Goal: Information Seeking & Learning: Learn about a topic

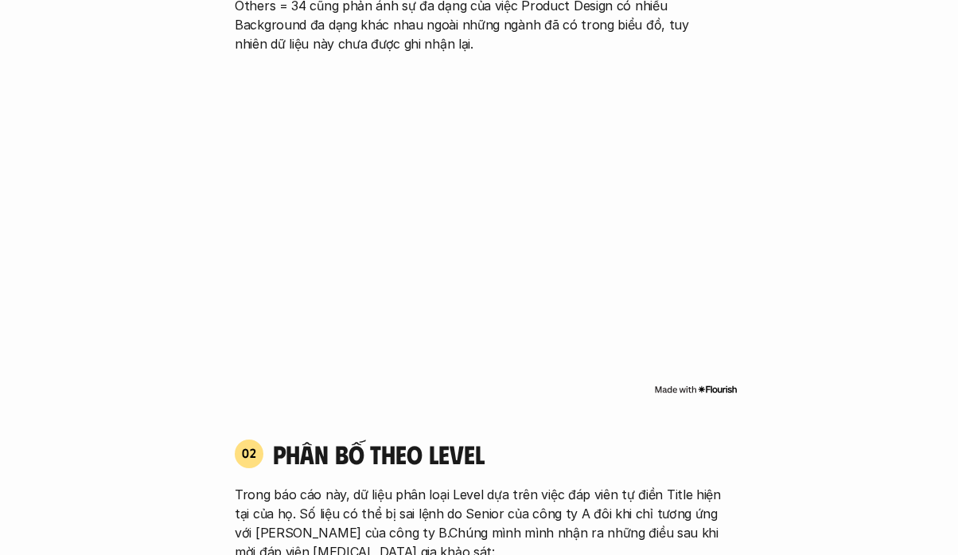
scroll to position [1154, 0]
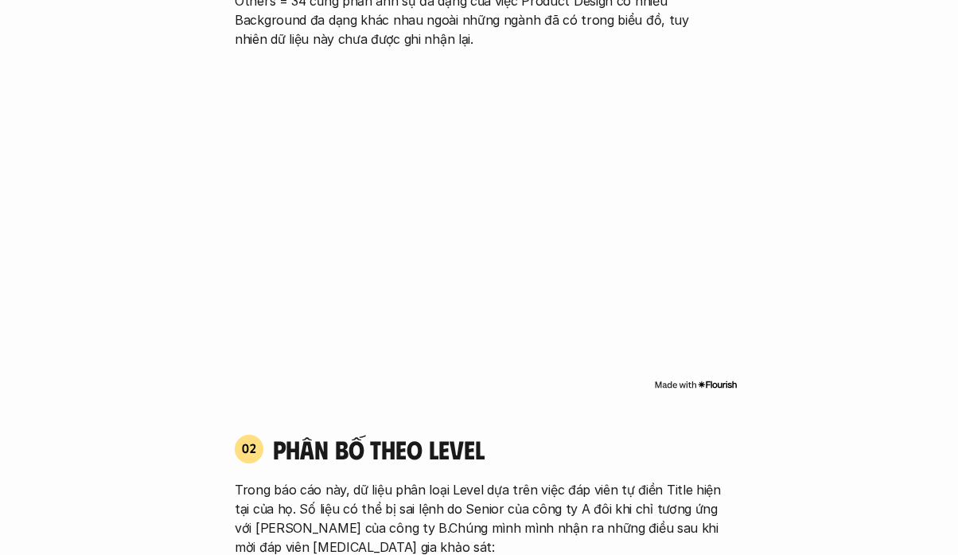
click at [698, 378] on img at bounding box center [696, 384] width 84 height 13
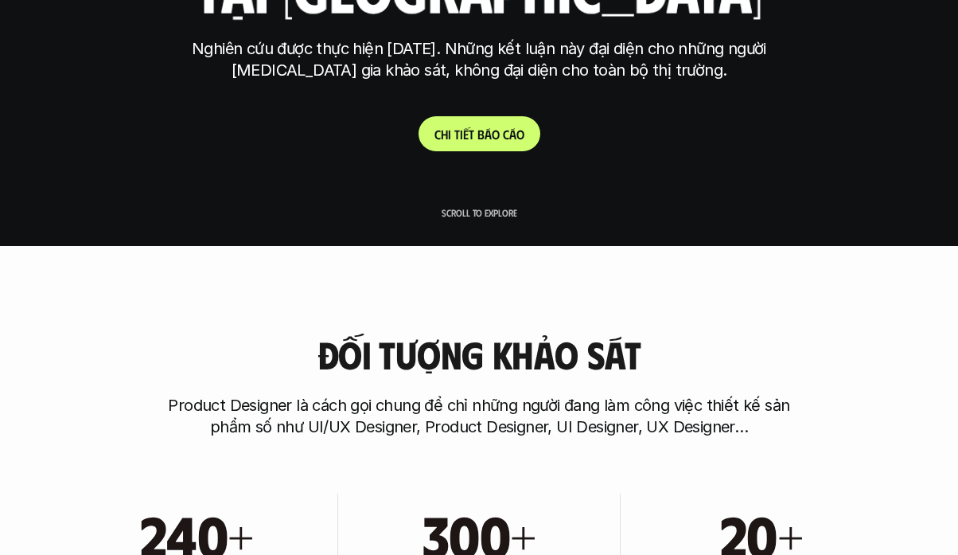
scroll to position [305, 0]
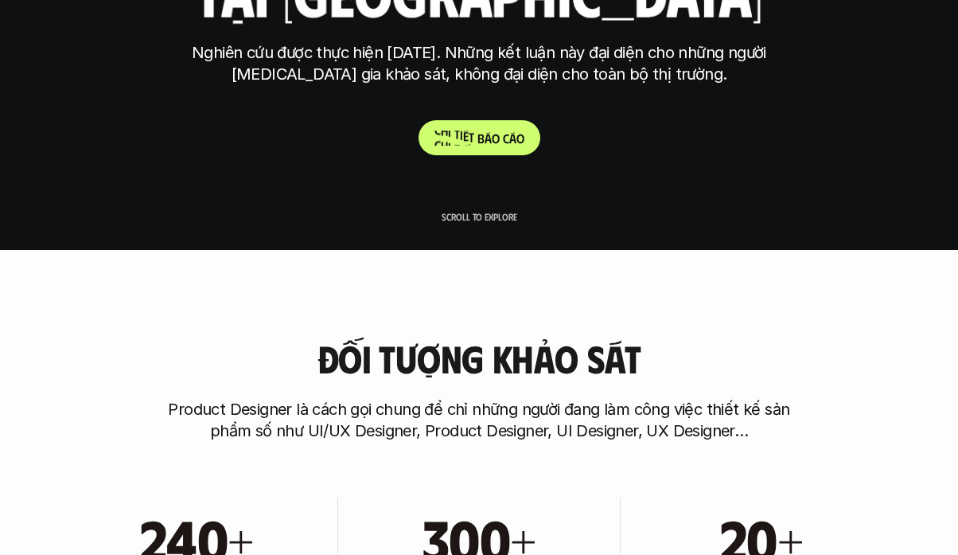
click at [451, 138] on p "C h i t i ế t b á o c á o" at bounding box center [480, 138] width 90 height 15
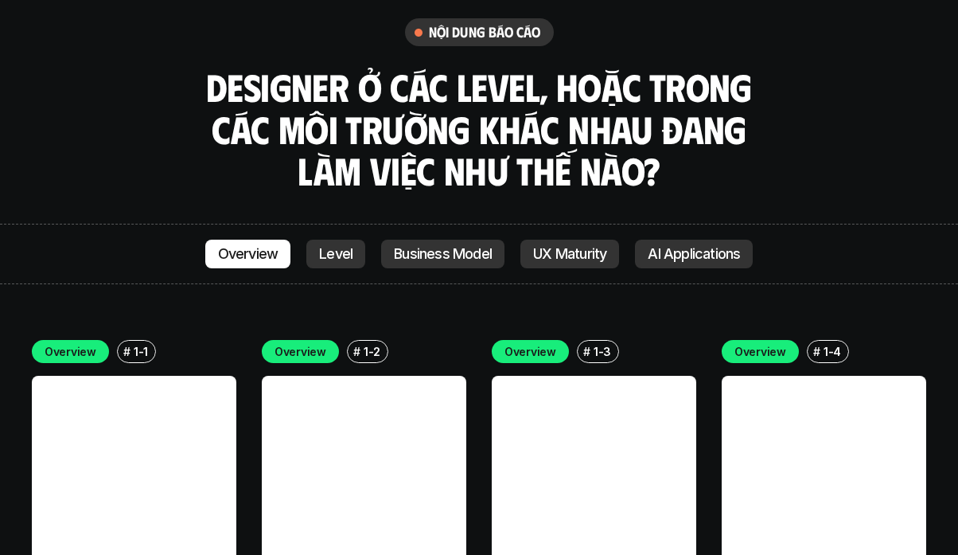
scroll to position [4314, 0]
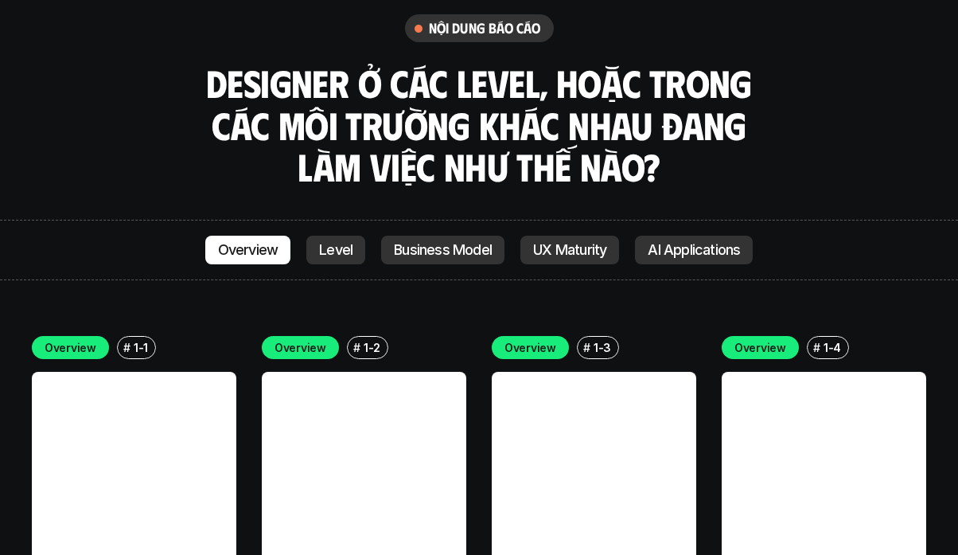
click at [388, 372] on link at bounding box center [364, 474] width 205 height 205
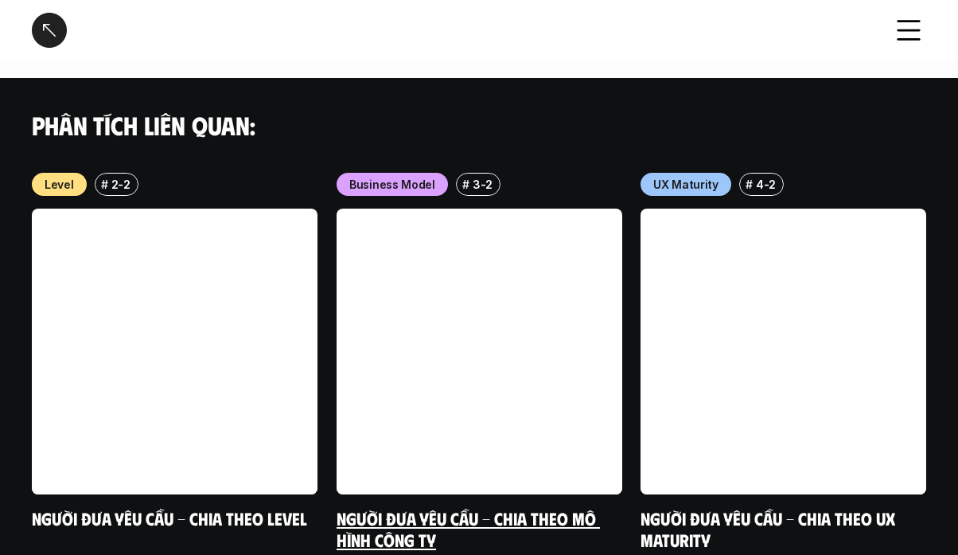
scroll to position [1353, 0]
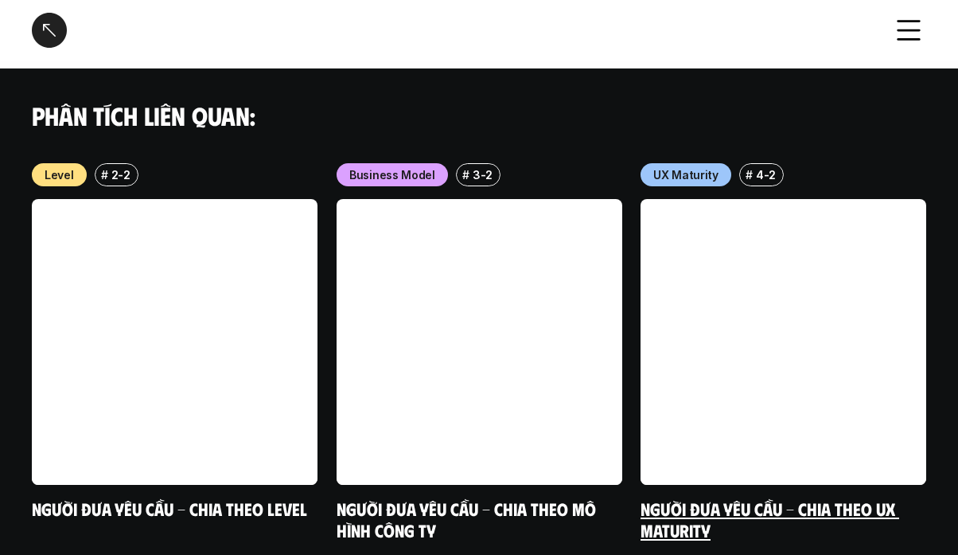
click at [770, 267] on link at bounding box center [784, 342] width 286 height 286
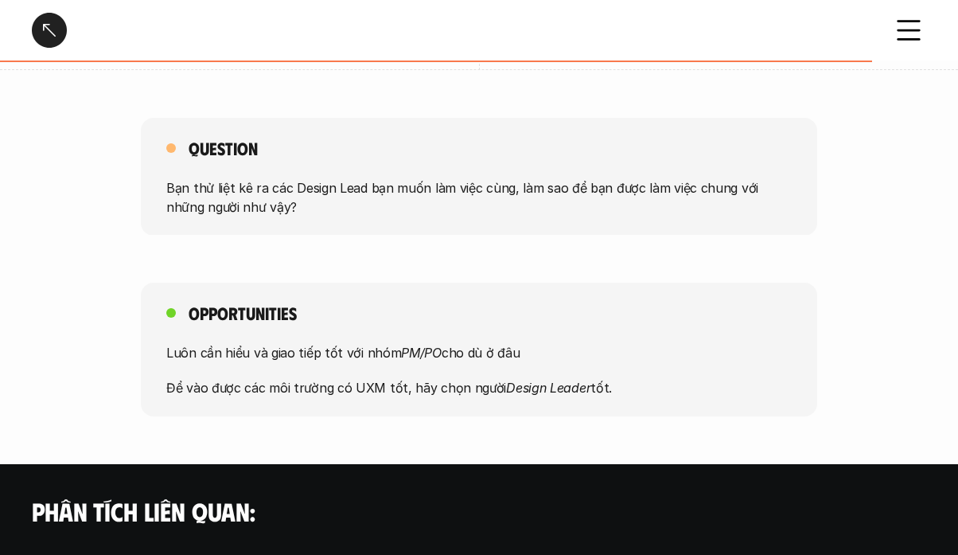
scroll to position [2992, 0]
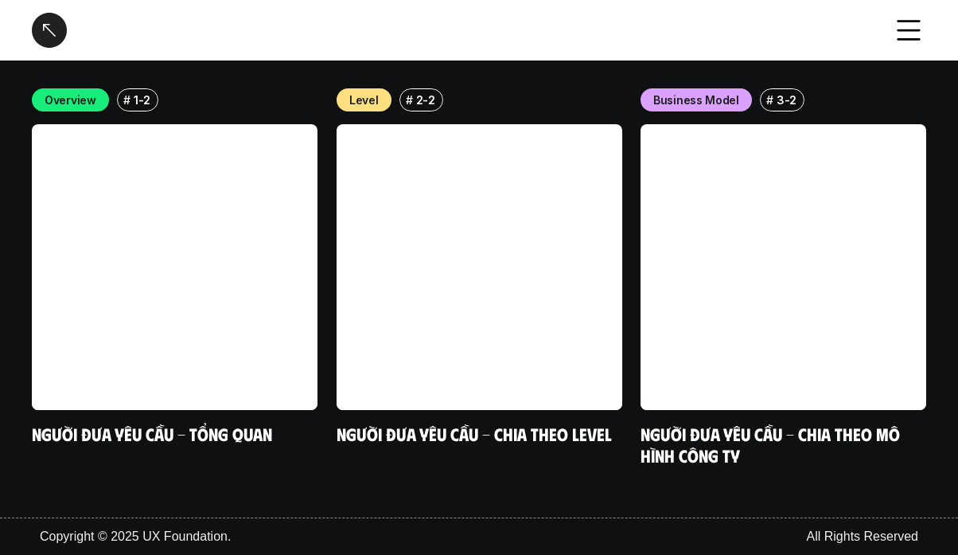
click at [57, 25] on div at bounding box center [49, 30] width 35 height 35
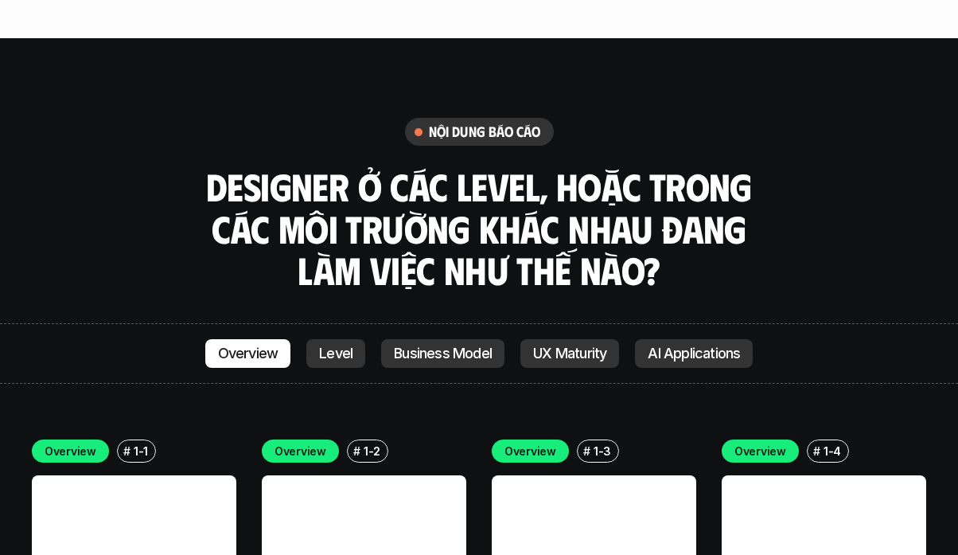
scroll to position [4210, 0]
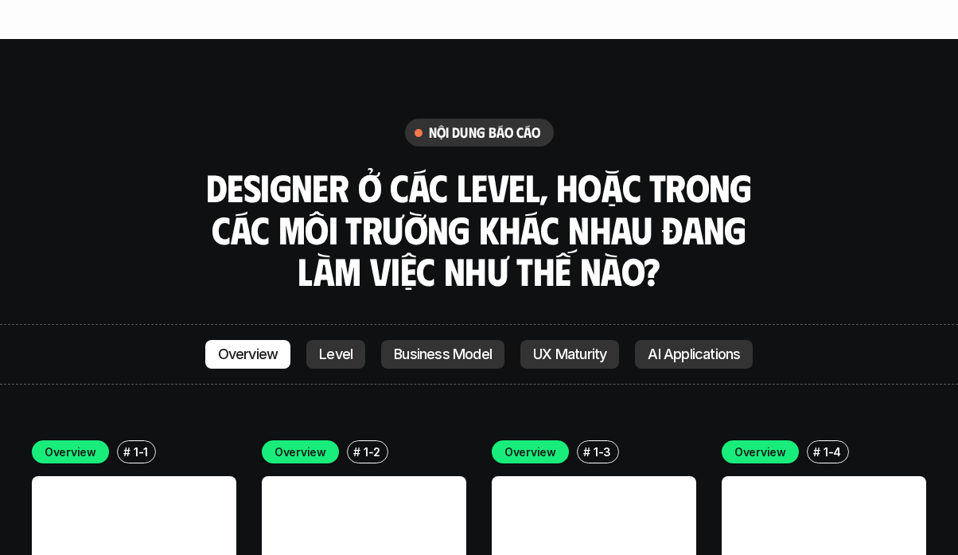
click at [743, 340] on link "AI Applications" at bounding box center [694, 354] width 118 height 29
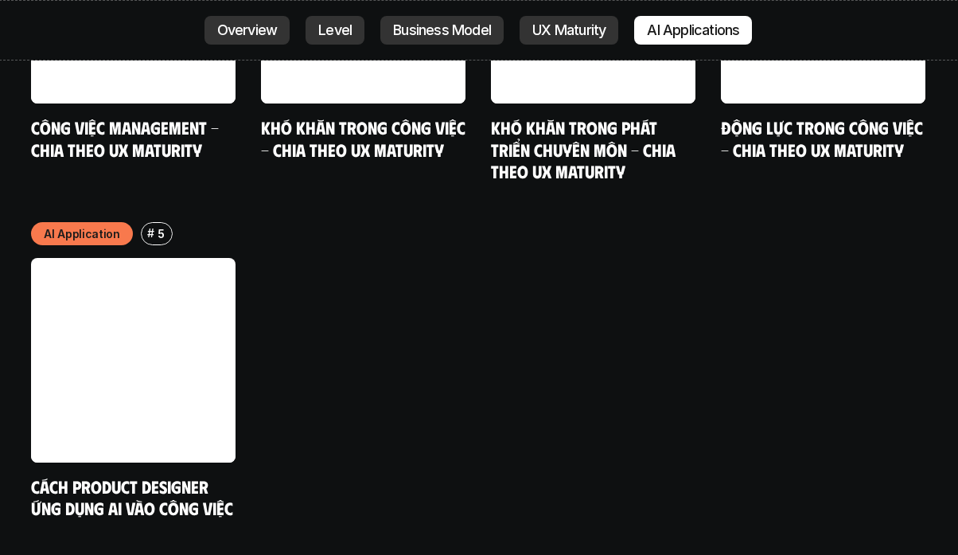
scroll to position [7949, 0]
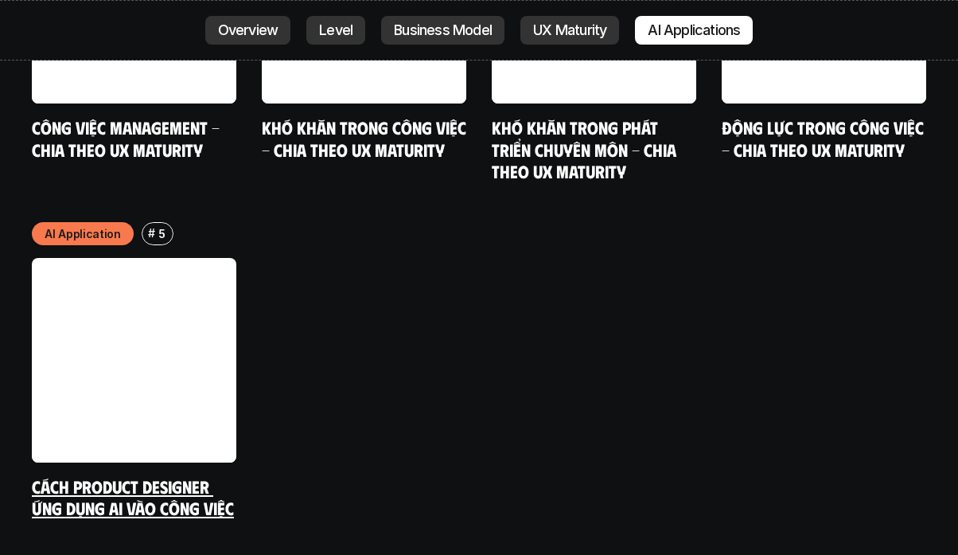
click at [170, 259] on link at bounding box center [134, 360] width 205 height 205
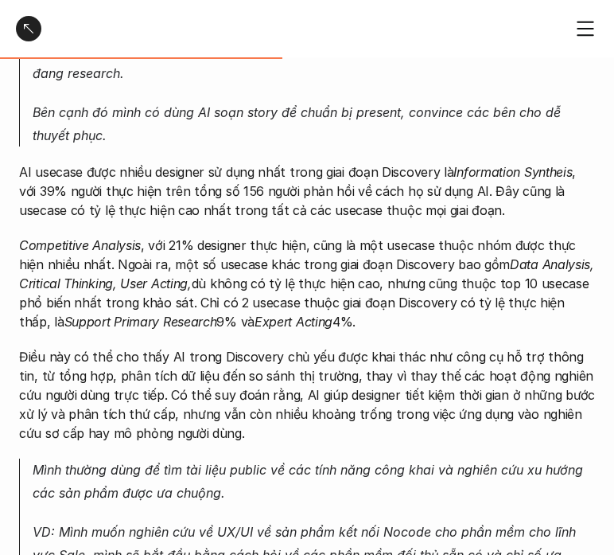
scroll to position [2062, 0]
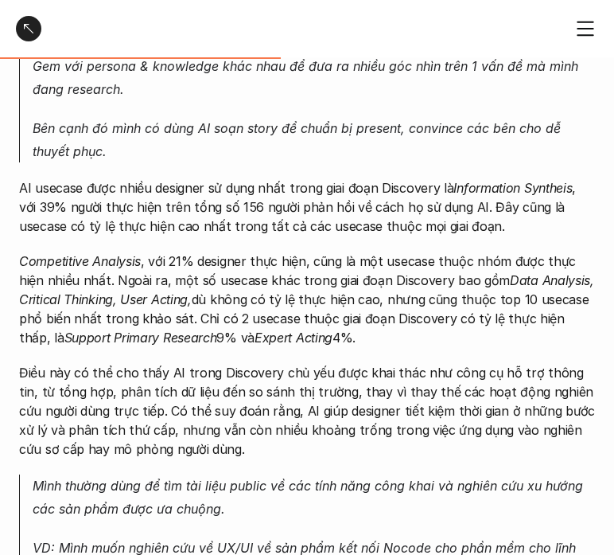
click at [589, 14] on div "Cách Product Designer ứng dụng AI vào công việc" at bounding box center [307, 28] width 614 height 57
click at [589, 34] on icon at bounding box center [585, 28] width 25 height 25
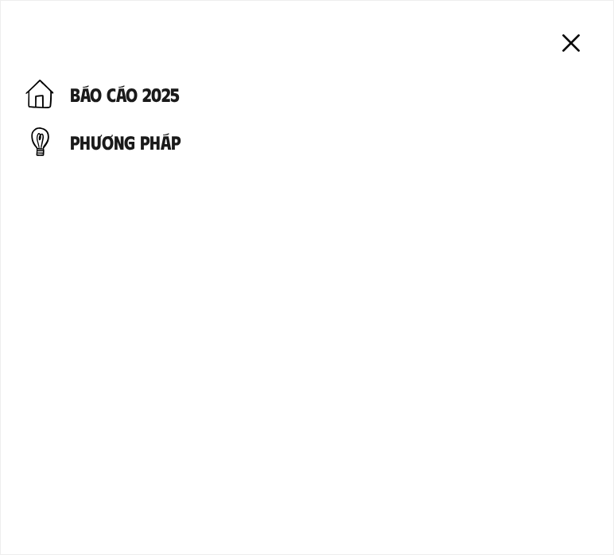
click at [579, 38] on icon at bounding box center [571, 42] width 35 height 35
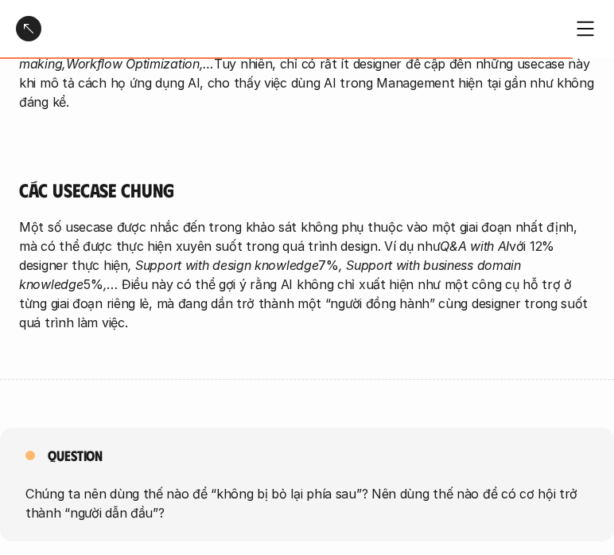
scroll to position [4130, 0]
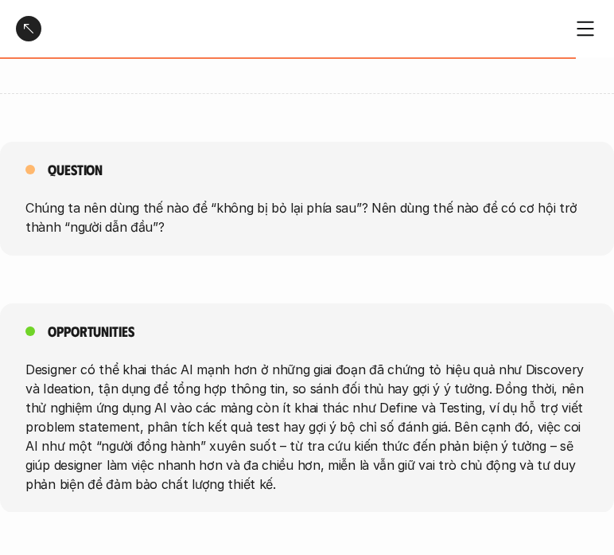
click at [33, 28] on div at bounding box center [28, 28] width 25 height 25
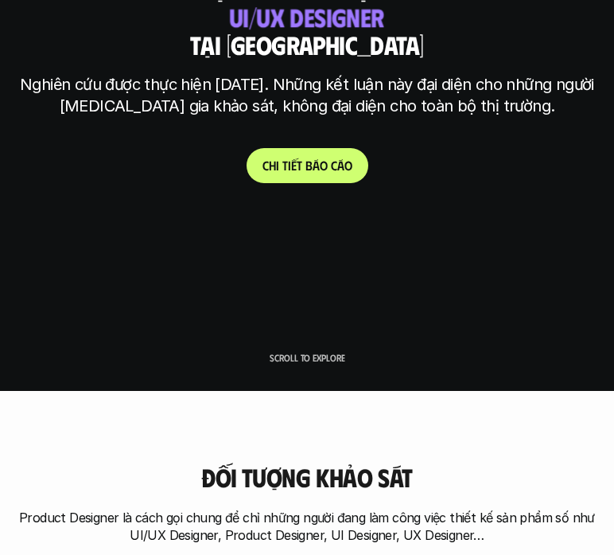
scroll to position [163, 0]
